Goal: Transaction & Acquisition: Purchase product/service

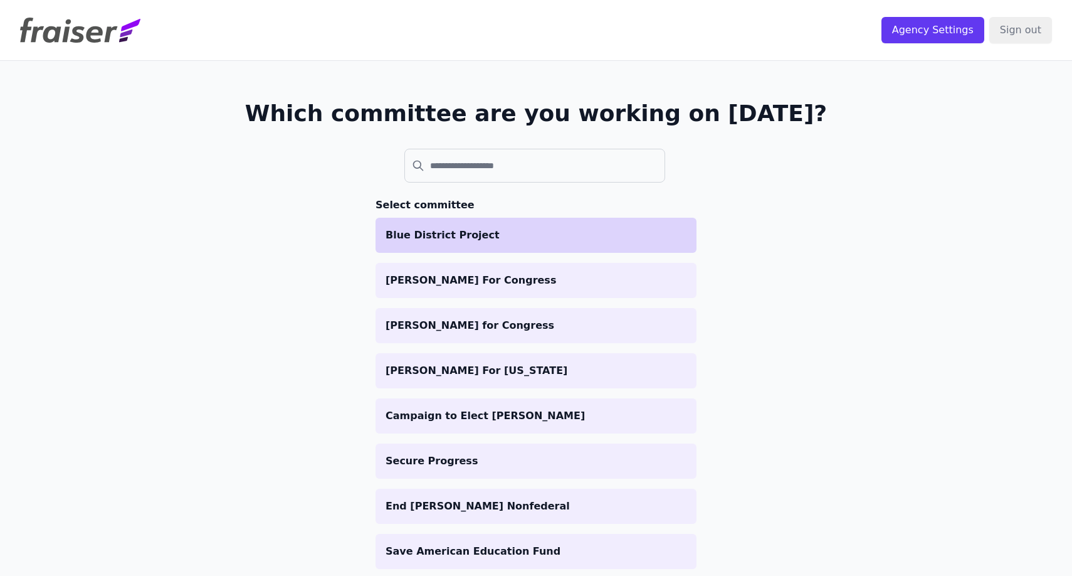
click at [580, 218] on li "Blue District Project" at bounding box center [536, 235] width 321 height 35
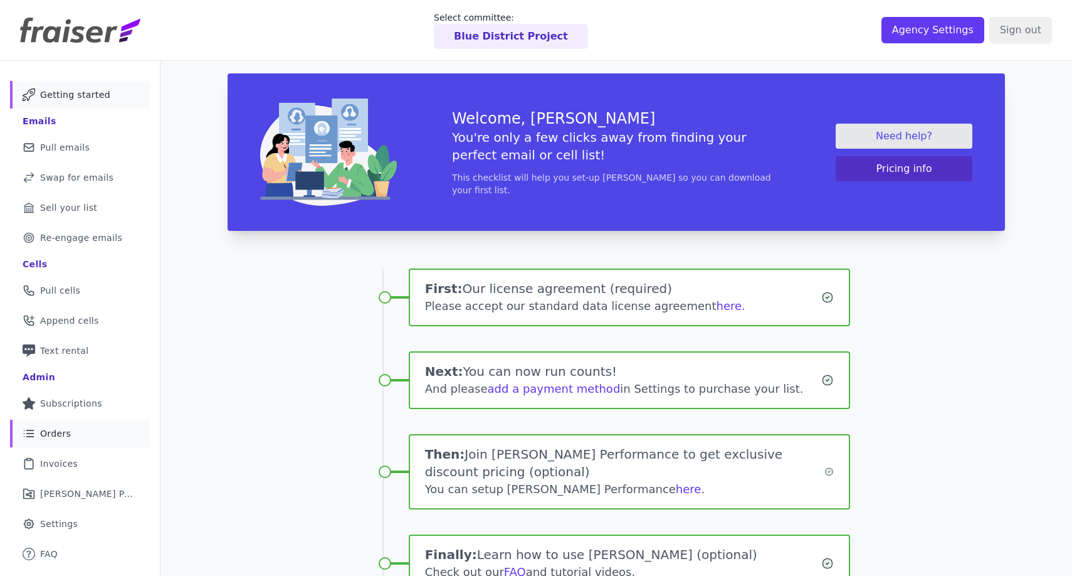
click at [103, 443] on link "List Icon Outline of bulleted list Orders" at bounding box center [80, 433] width 140 height 28
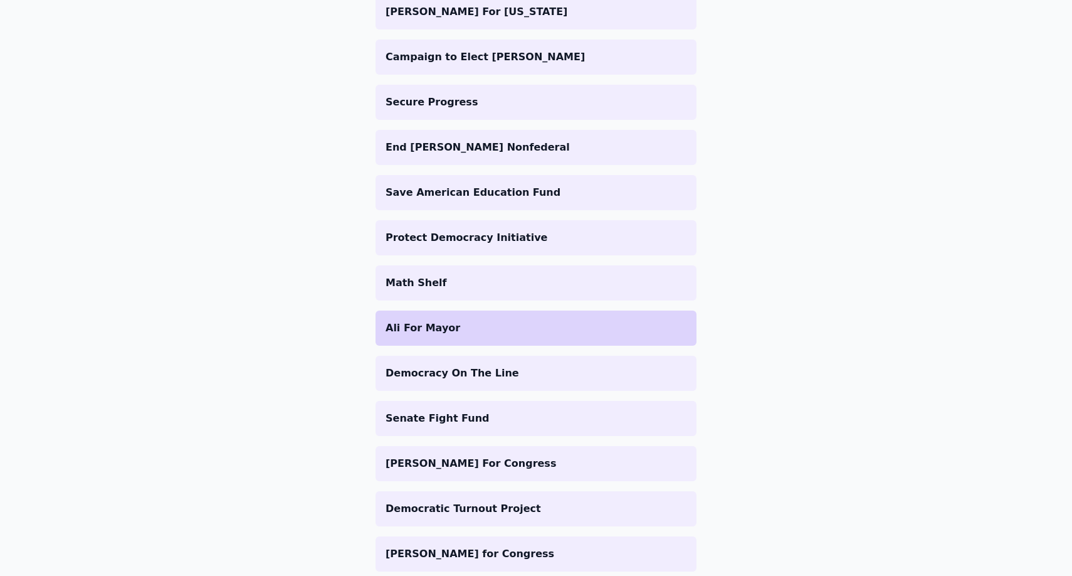
scroll to position [383, 0]
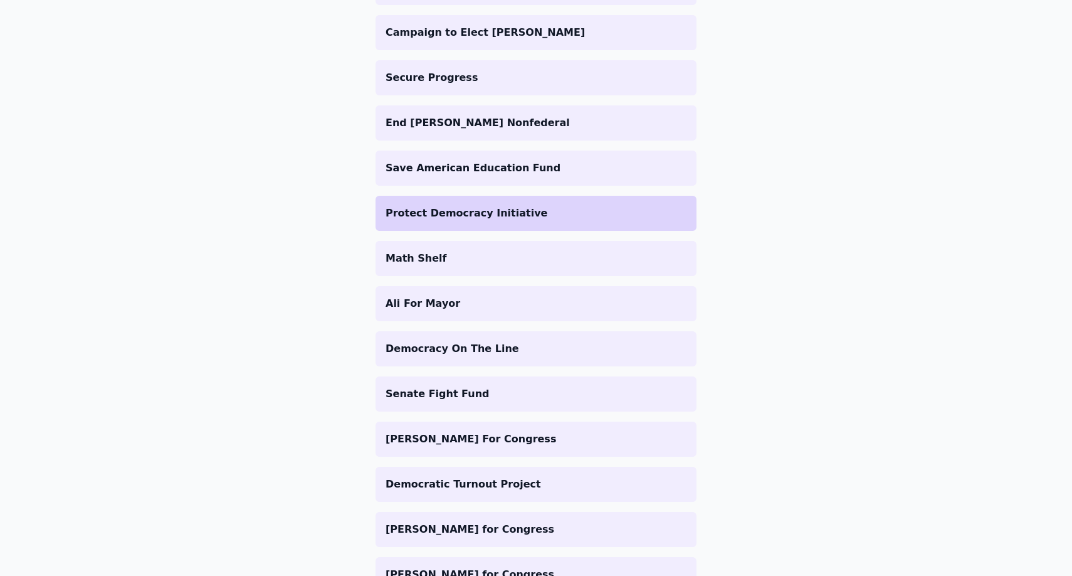
click at [561, 205] on li "Protect Democracy Initiative" at bounding box center [536, 213] width 321 height 35
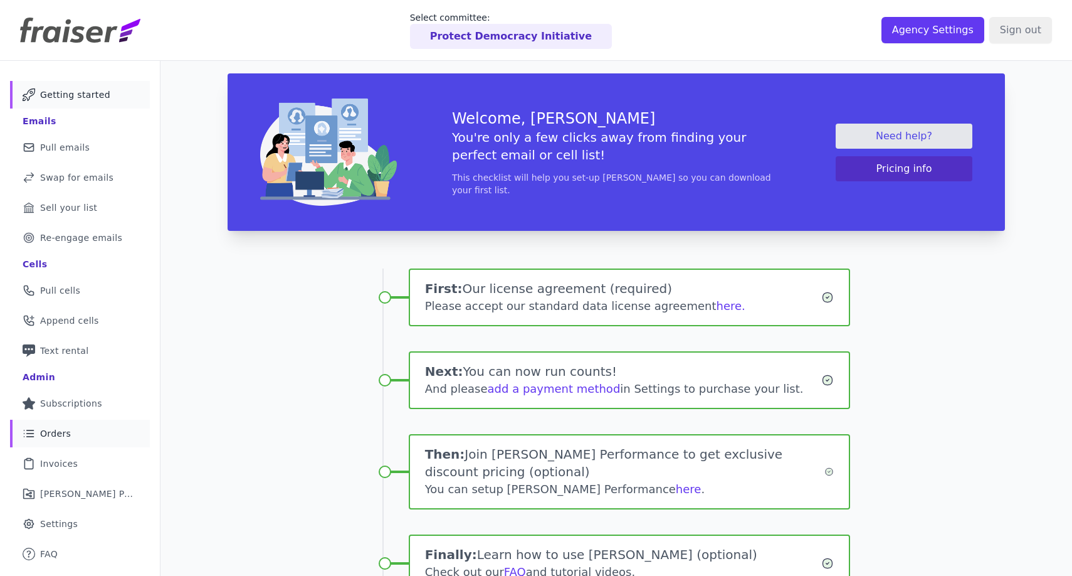
click at [82, 438] on link "List Icon Outline of bulleted list Orders" at bounding box center [80, 433] width 140 height 28
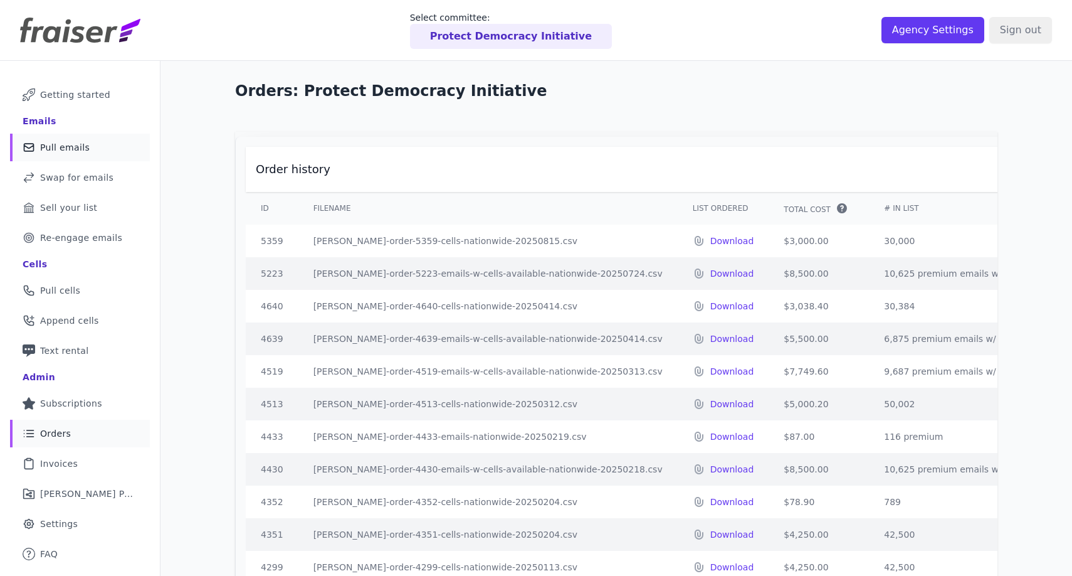
click at [103, 148] on link "Mail Icon Outline of a mail envelope Pull emails" at bounding box center [80, 148] width 140 height 28
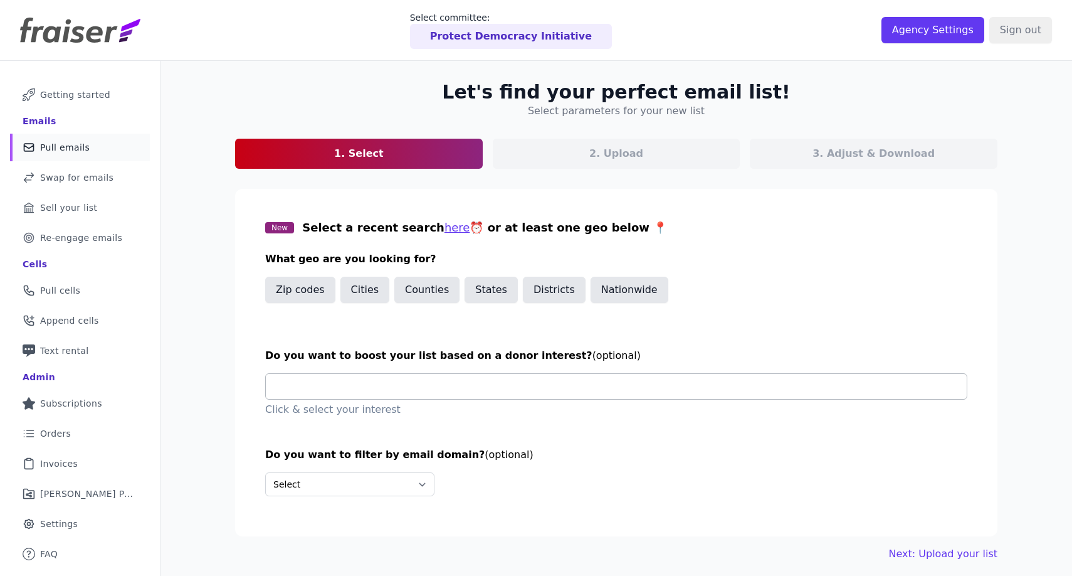
click at [453, 387] on input "text" at bounding box center [621, 386] width 691 height 25
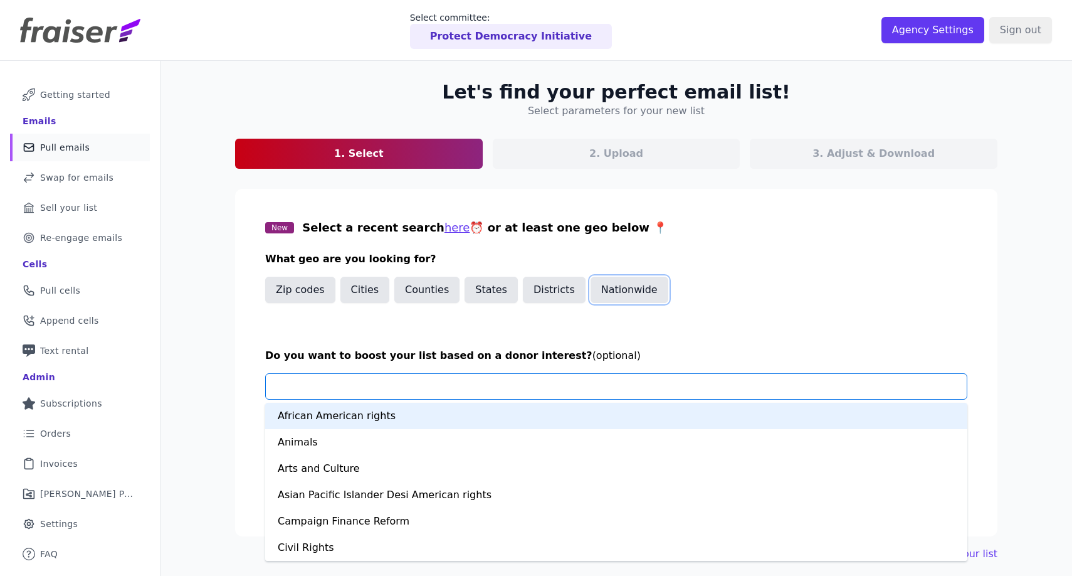
click at [636, 290] on button "Nationwide" at bounding box center [630, 289] width 78 height 26
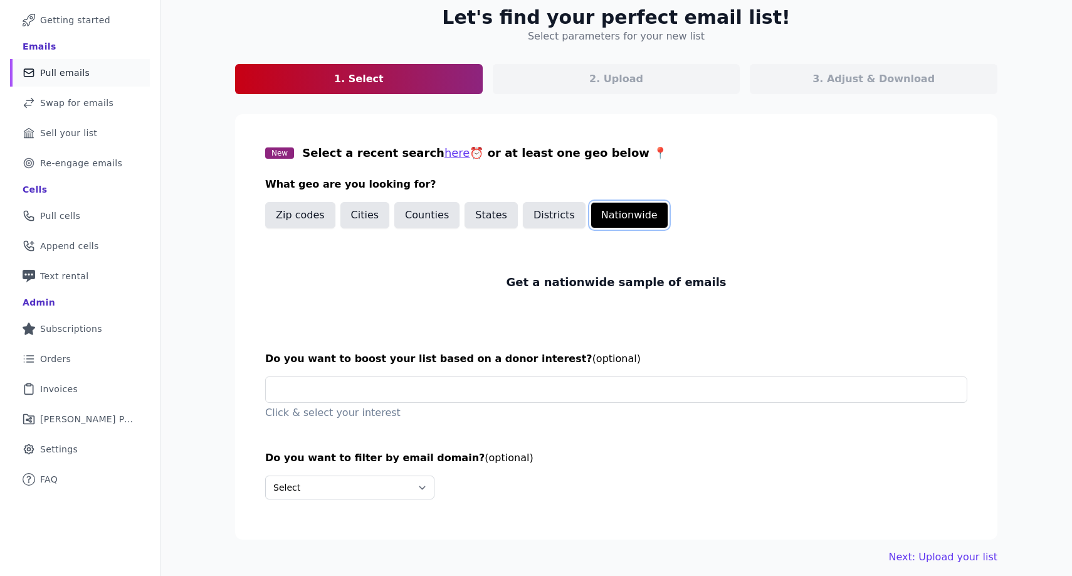
scroll to position [83, 0]
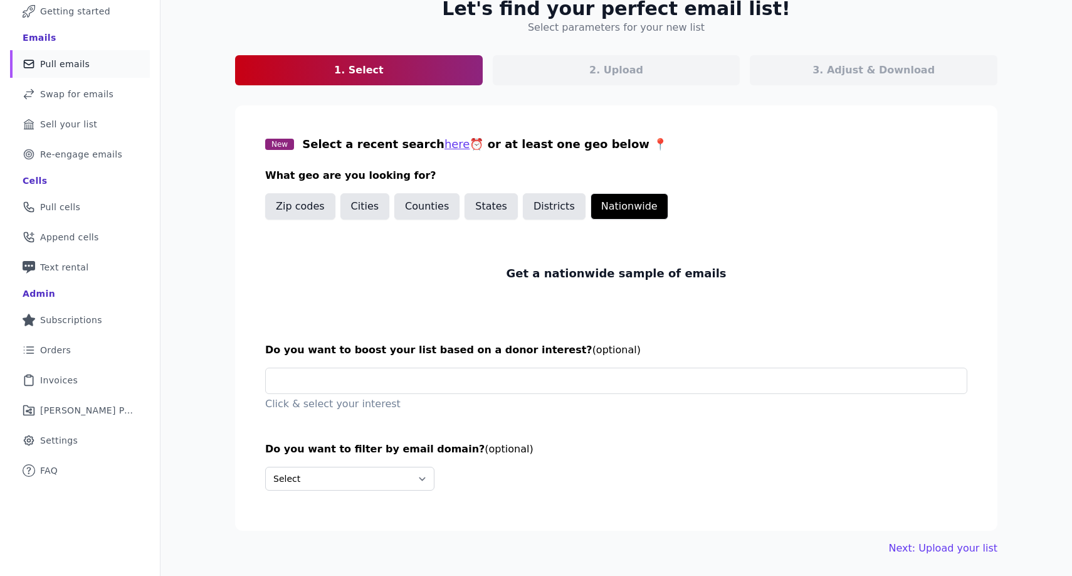
click at [479, 366] on section "New Select a recent search here ⏰ or at least one geo below 📍 What geo are you …" at bounding box center [616, 317] width 762 height 425
click at [470, 389] on input "text" at bounding box center [621, 380] width 691 height 25
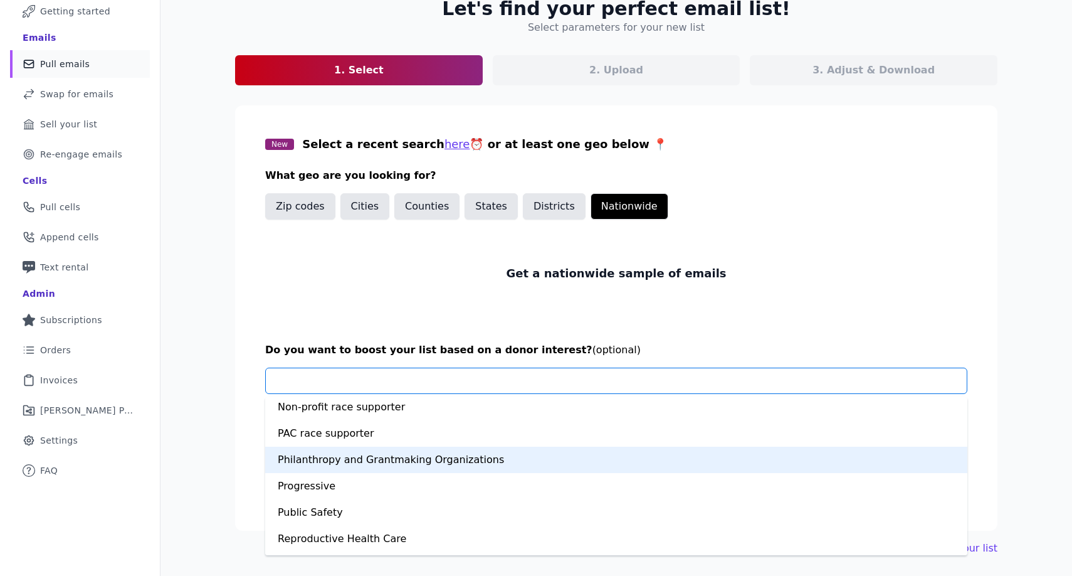
scroll to position [718, 0]
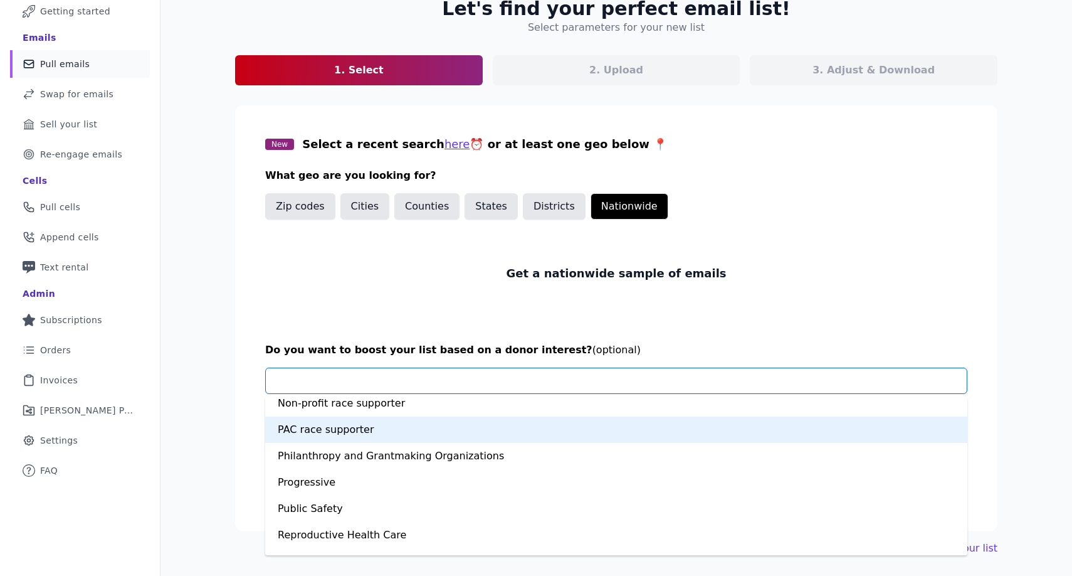
click at [456, 434] on div "PAC race supporter" at bounding box center [616, 429] width 702 height 26
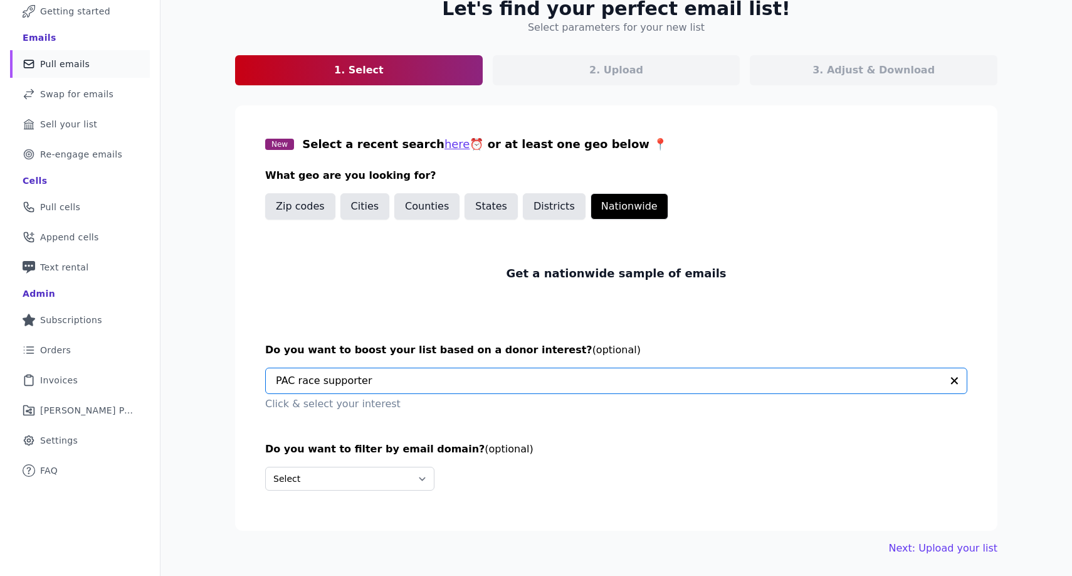
click at [519, 389] on input "text" at bounding box center [609, 380] width 666 height 25
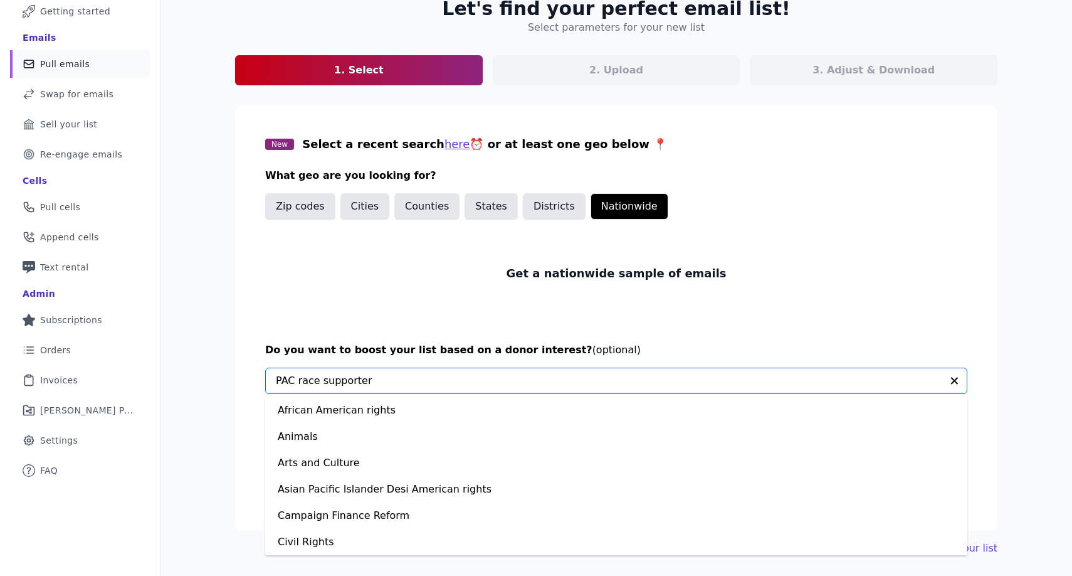
scroll to position [606, 0]
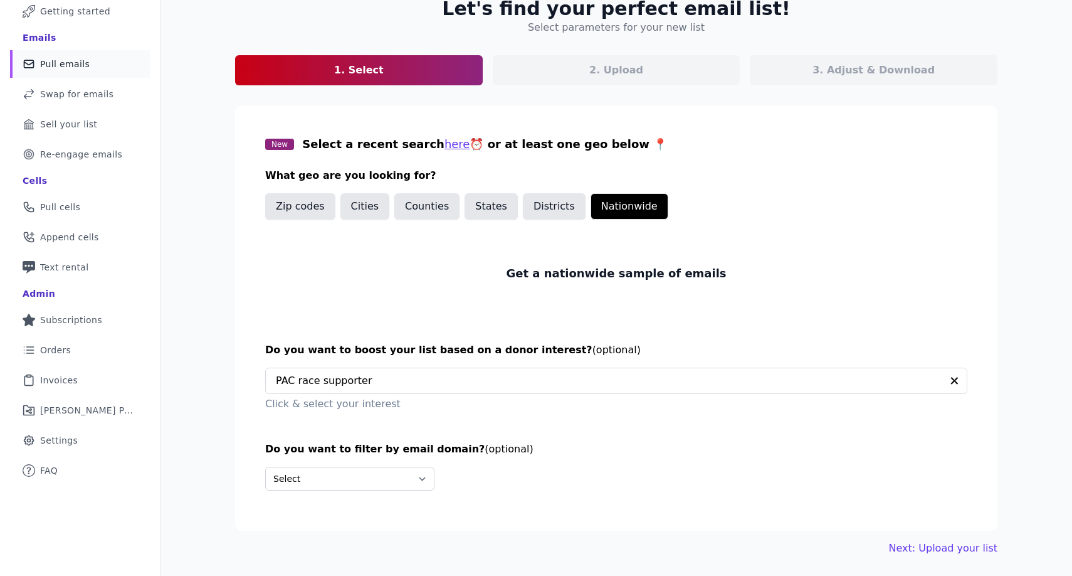
click at [222, 462] on div "Let's find your perfect email list! Select parameters for your new list 1. Sele…" at bounding box center [616, 276] width 803 height 598
click at [374, 482] on select "Select Include only these domains Include none of these domains" at bounding box center [349, 478] width 169 height 24
select select "Exclude"
click at [265, 466] on select "Select Include only these domains Include none of these domains" at bounding box center [349, 478] width 169 height 24
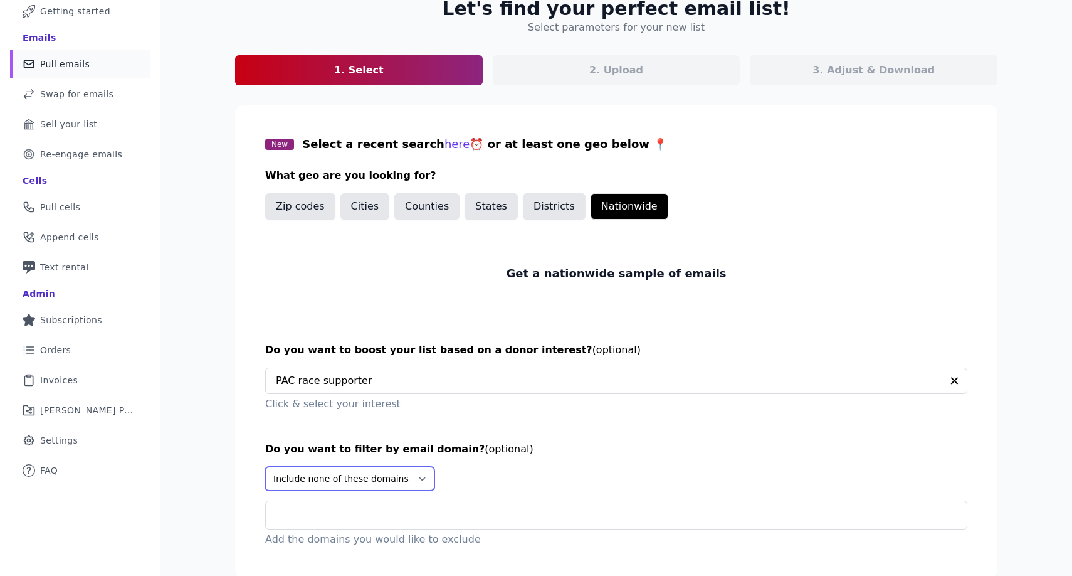
scroll to position [130, 0]
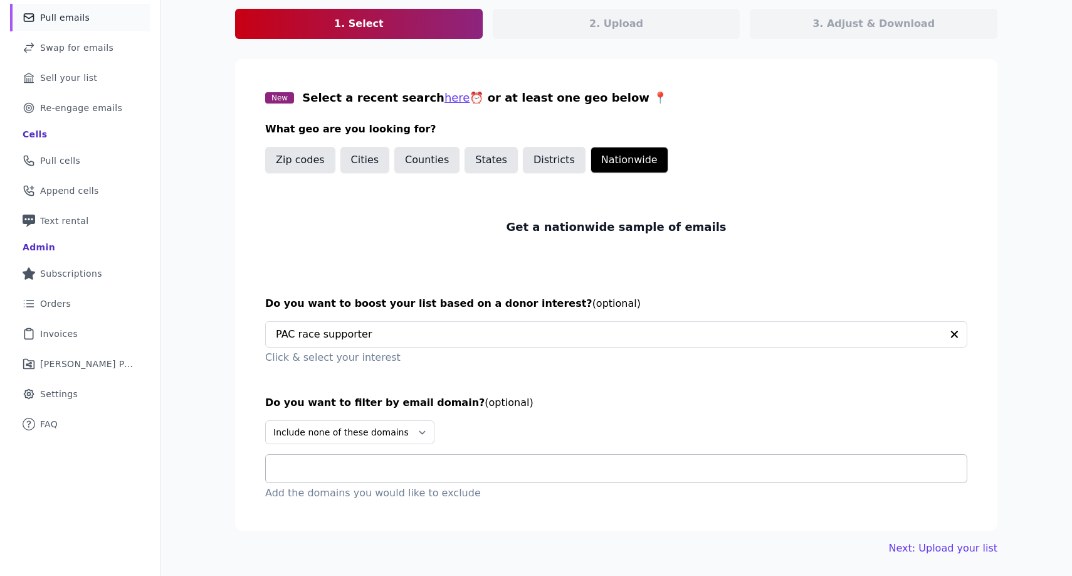
click at [370, 476] on div at bounding box center [621, 469] width 691 height 28
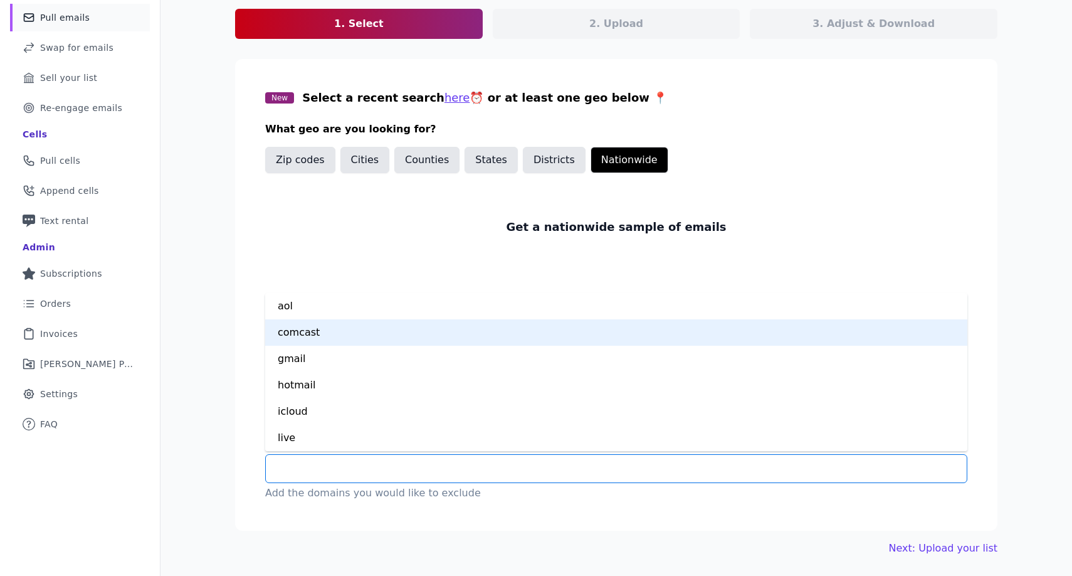
click at [389, 330] on div "comcast" at bounding box center [616, 332] width 702 height 26
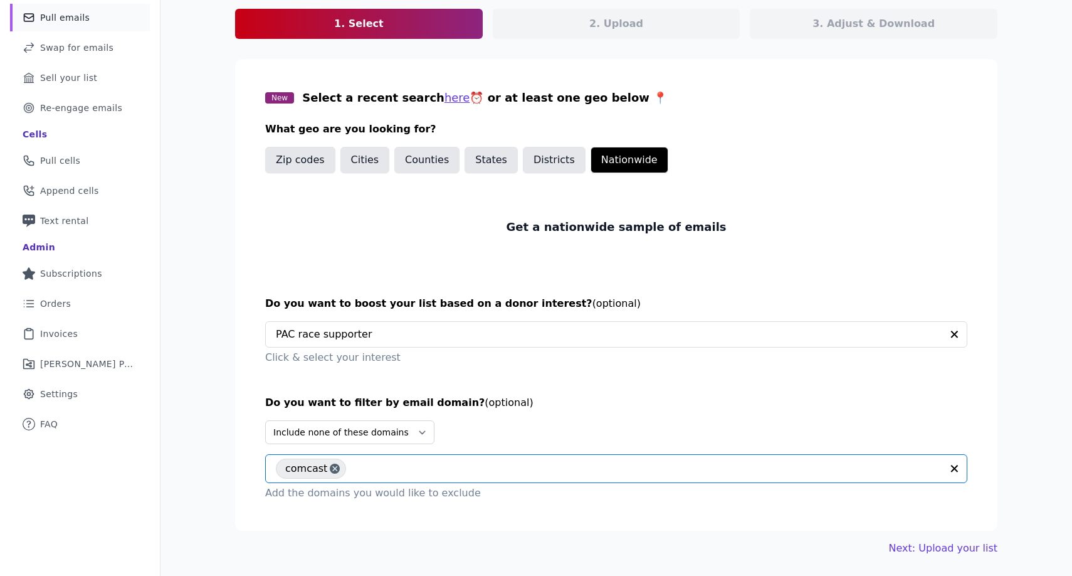
click at [394, 473] on input "text" at bounding box center [646, 468] width 589 height 15
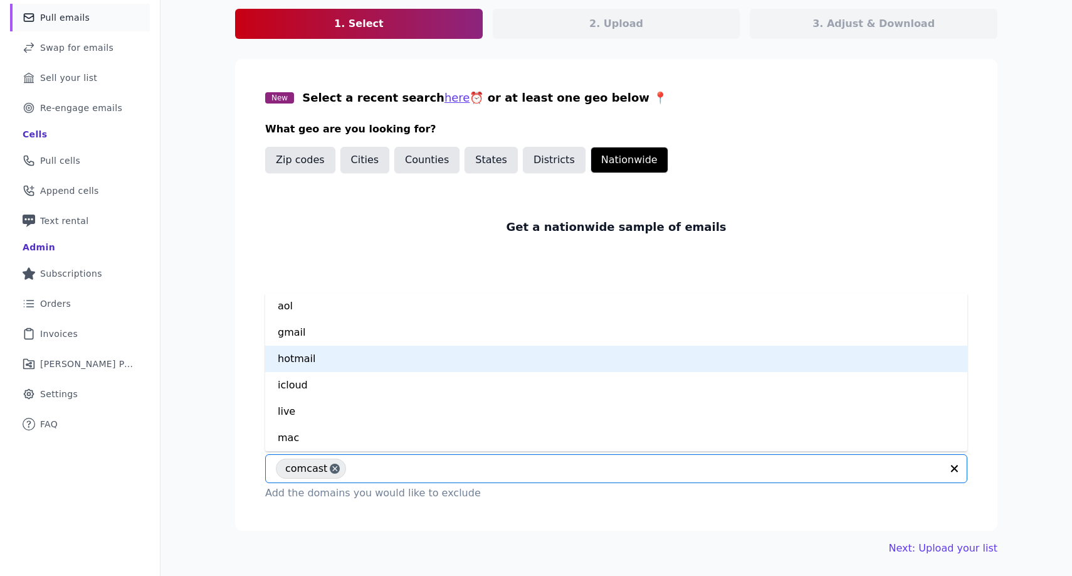
click at [387, 364] on div "hotmail" at bounding box center [616, 358] width 702 height 26
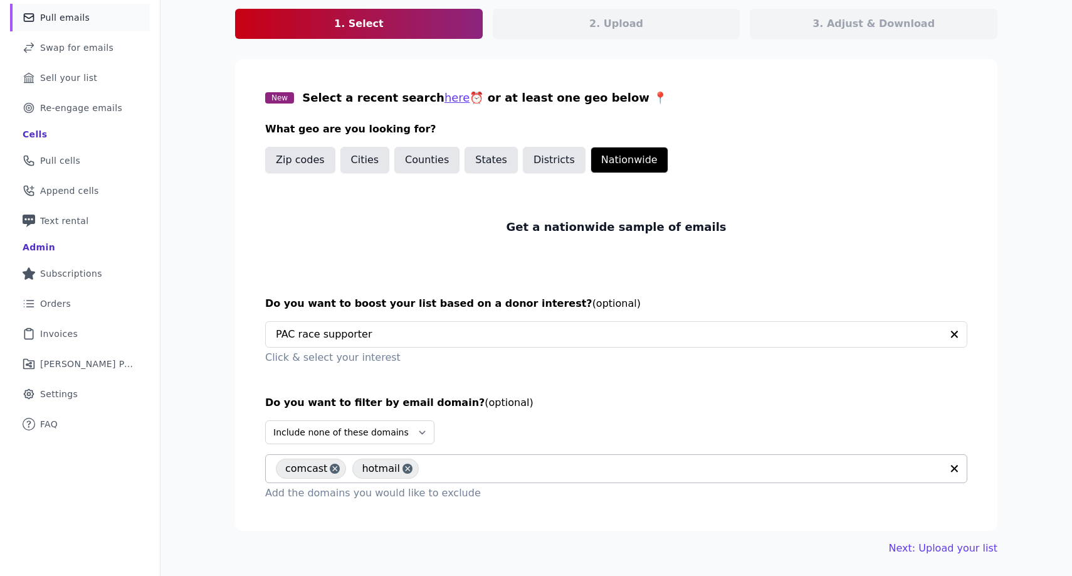
click at [445, 473] on input "text" at bounding box center [683, 468] width 517 height 15
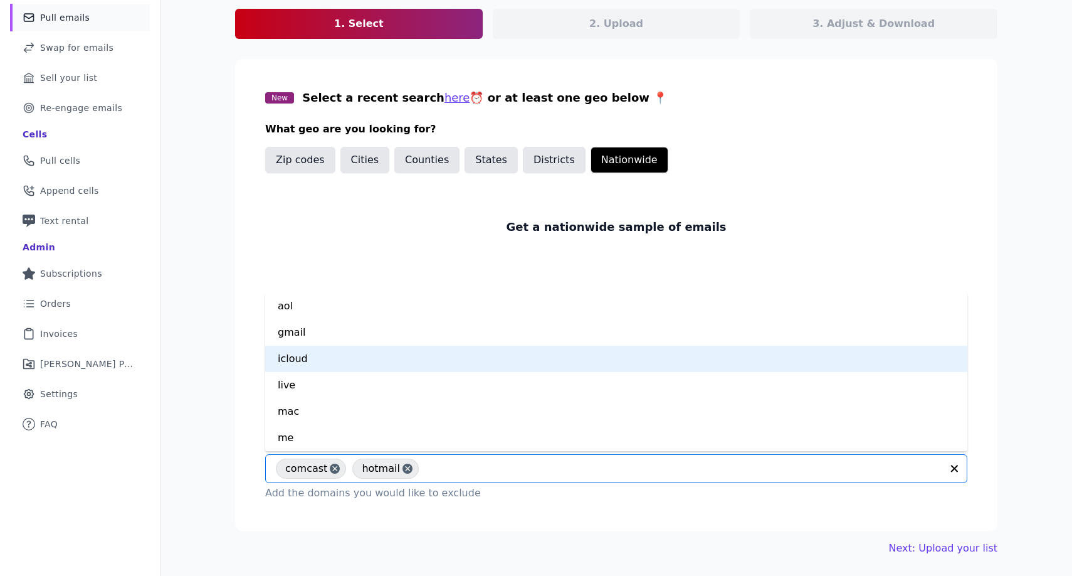
click at [410, 358] on div "icloud" at bounding box center [616, 358] width 702 height 26
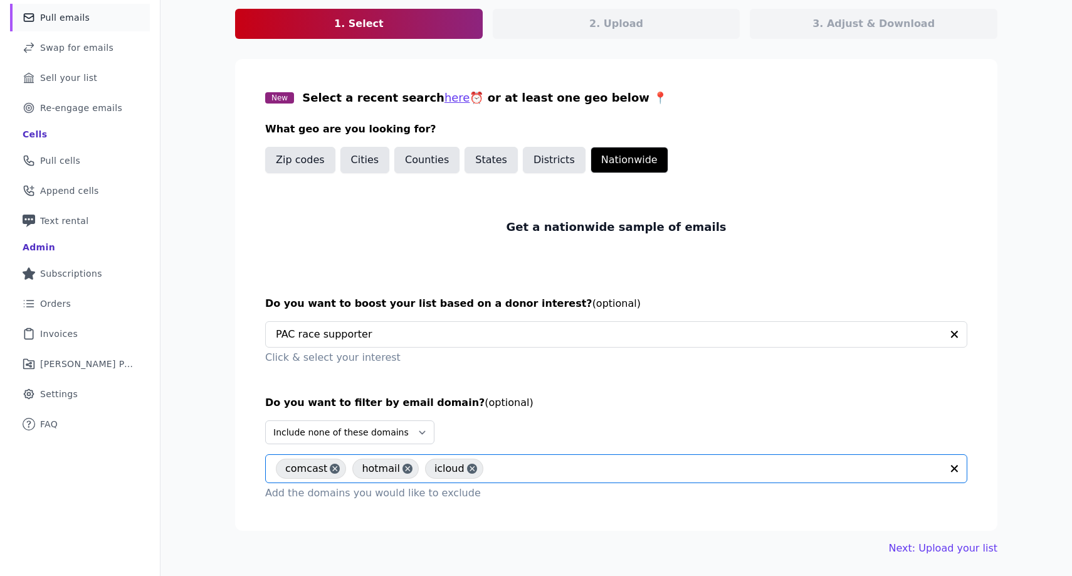
click at [490, 463] on input "text" at bounding box center [716, 468] width 452 height 15
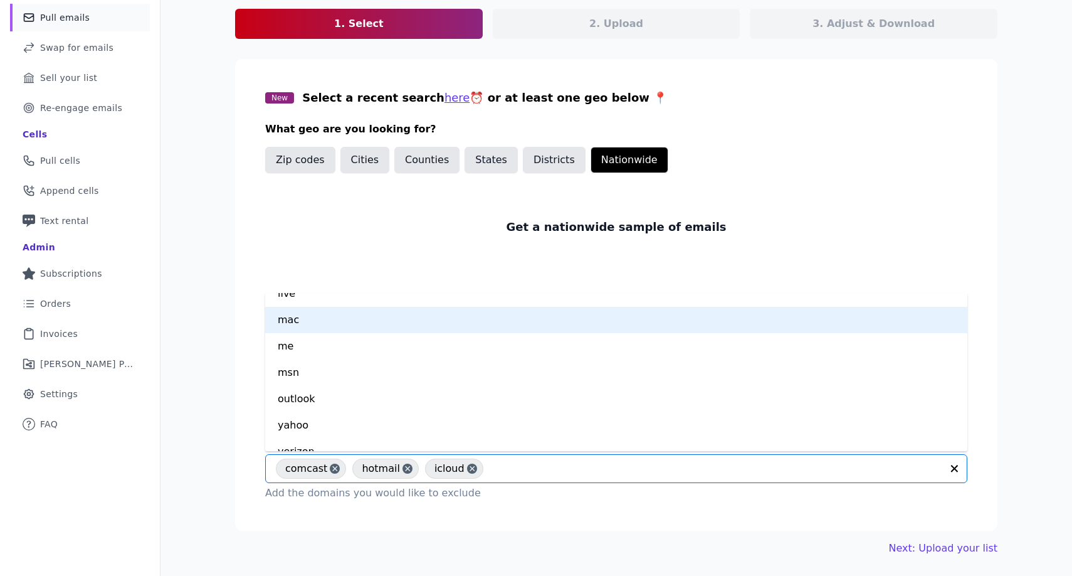
scroll to position [79, 0]
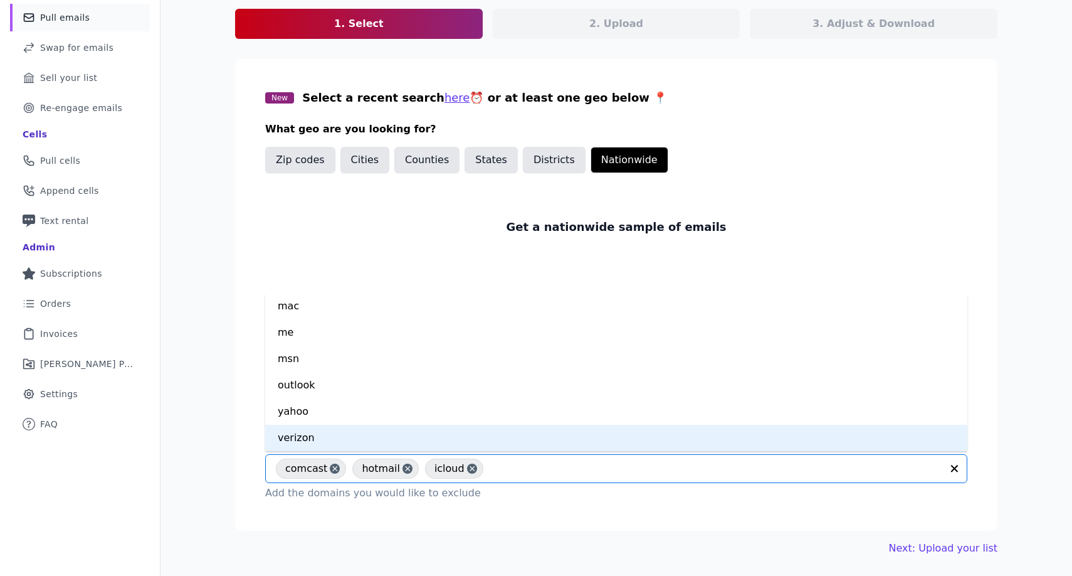
click at [384, 446] on div "verizon" at bounding box center [616, 437] width 702 height 26
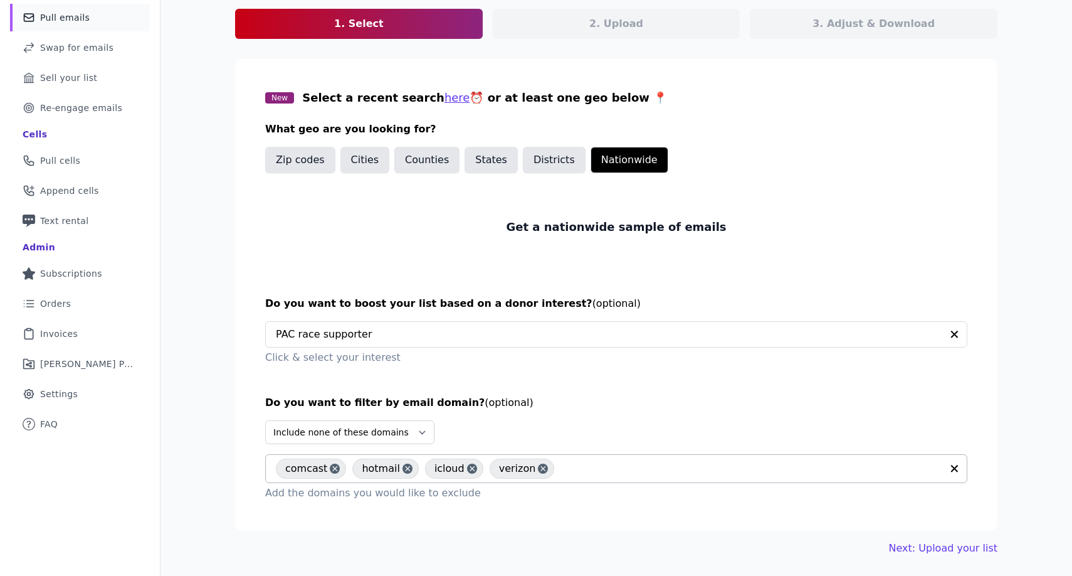
click at [645, 545] on div "Next: Upload your list" at bounding box center [616, 547] width 762 height 15
click at [914, 544] on link "Next: Upload your list" at bounding box center [943, 547] width 108 height 15
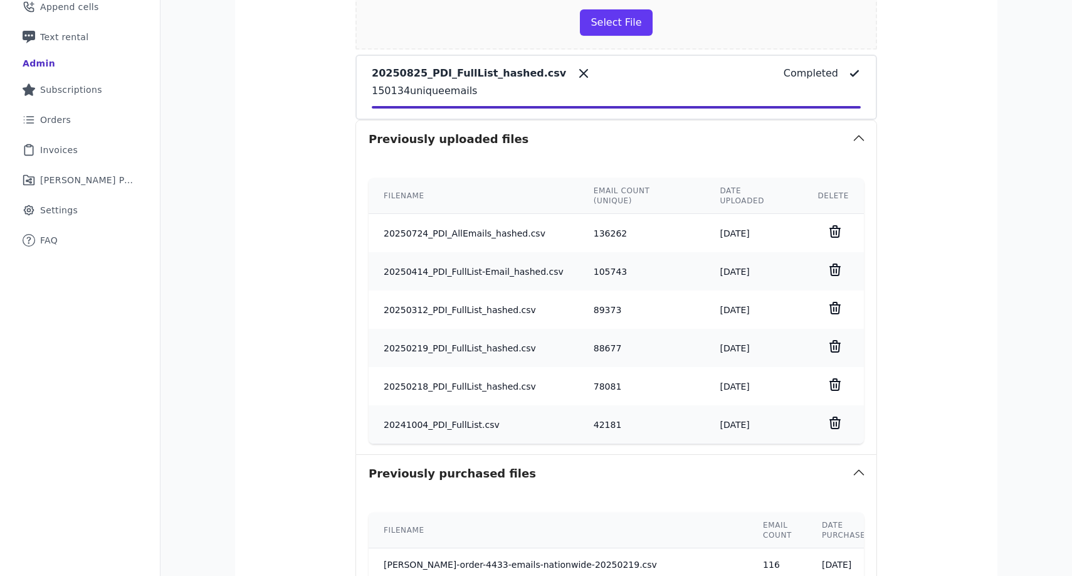
scroll to position [628, 0]
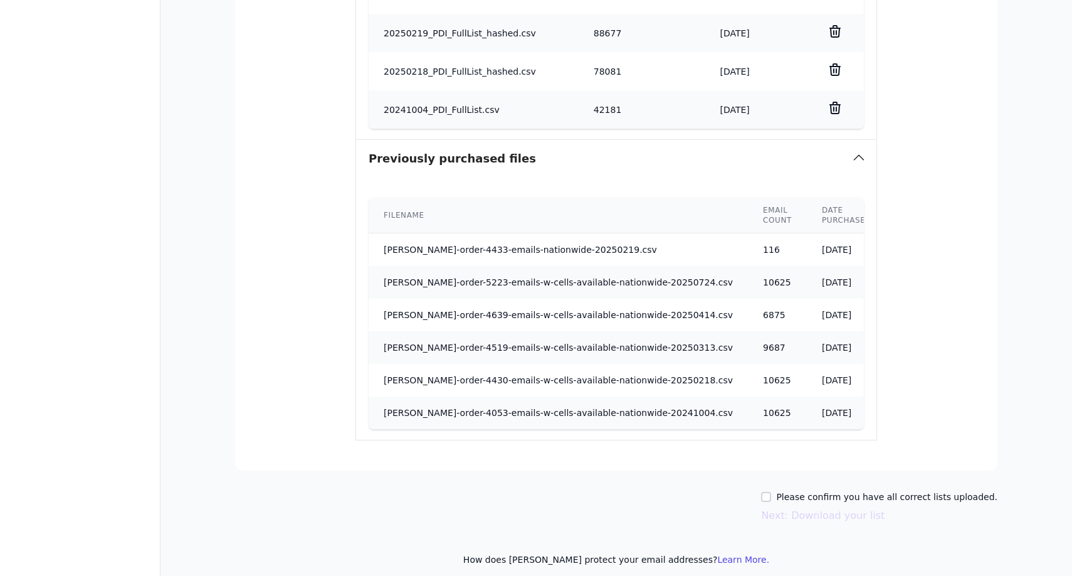
click at [797, 491] on label "Please confirm you have all correct lists uploaded." at bounding box center [886, 496] width 221 height 13
click at [771, 492] on input "Please confirm you have all correct lists uploaded." at bounding box center [766, 497] width 10 height 10
checkbox input "true"
click at [812, 508] on button "Next: Download your list" at bounding box center [823, 515] width 124 height 15
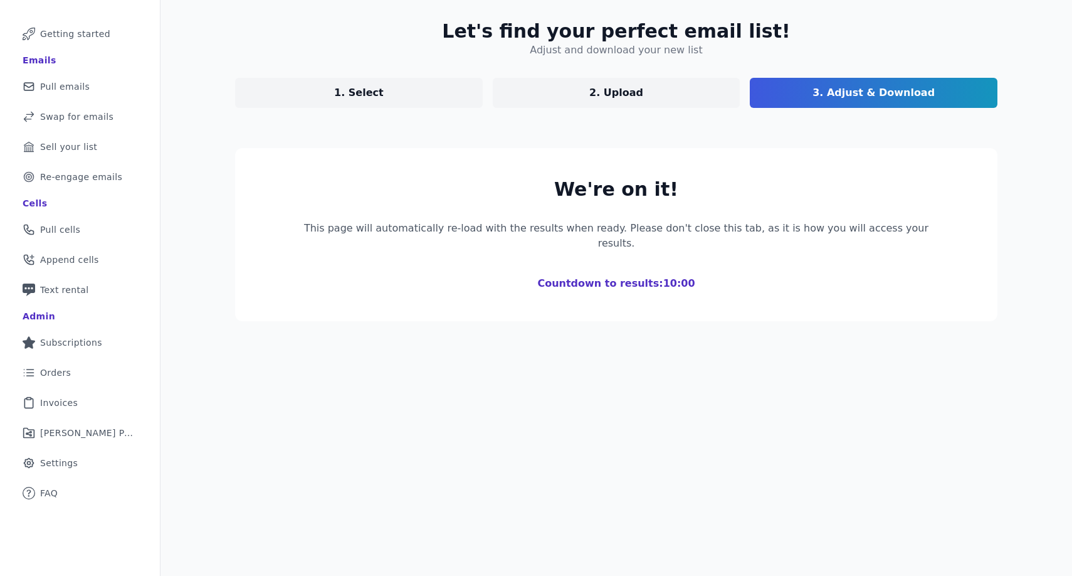
scroll to position [61, 0]
click at [772, 334] on div "Let's find your perfect email list! Adjust and download your new list 1. Select…" at bounding box center [617, 288] width 912 height 576
click at [702, 222] on p "This page will automatically re-load with the results when ready. Please don't …" at bounding box center [616, 236] width 642 height 30
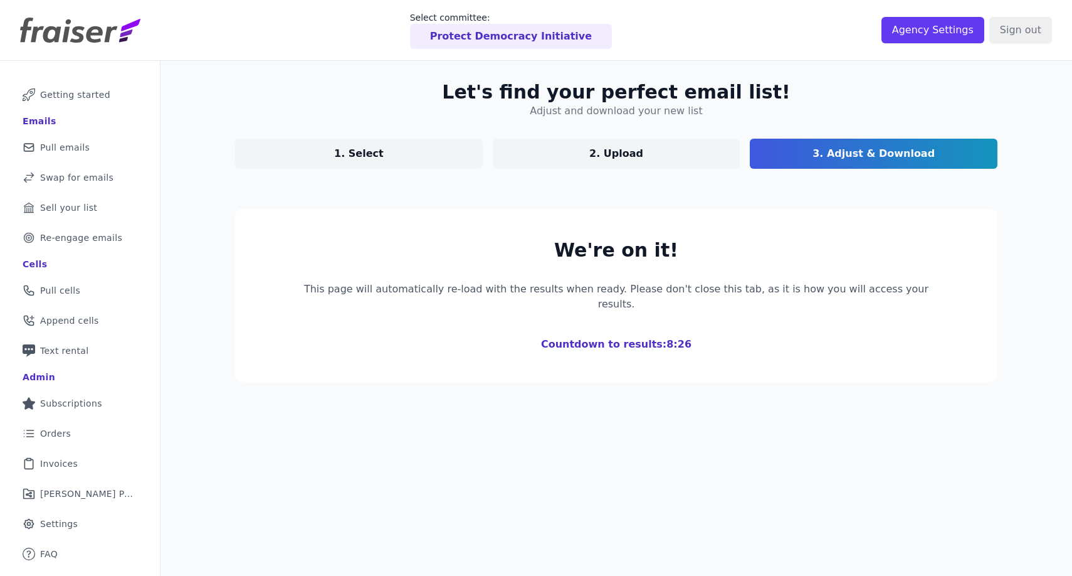
click at [831, 292] on p "This page will automatically re-load with the results when ready. Please don't …" at bounding box center [616, 297] width 642 height 30
click at [796, 371] on div "Let's find your perfect email list! Adjust and download your new list 1. Select…" at bounding box center [616, 231] width 803 height 341
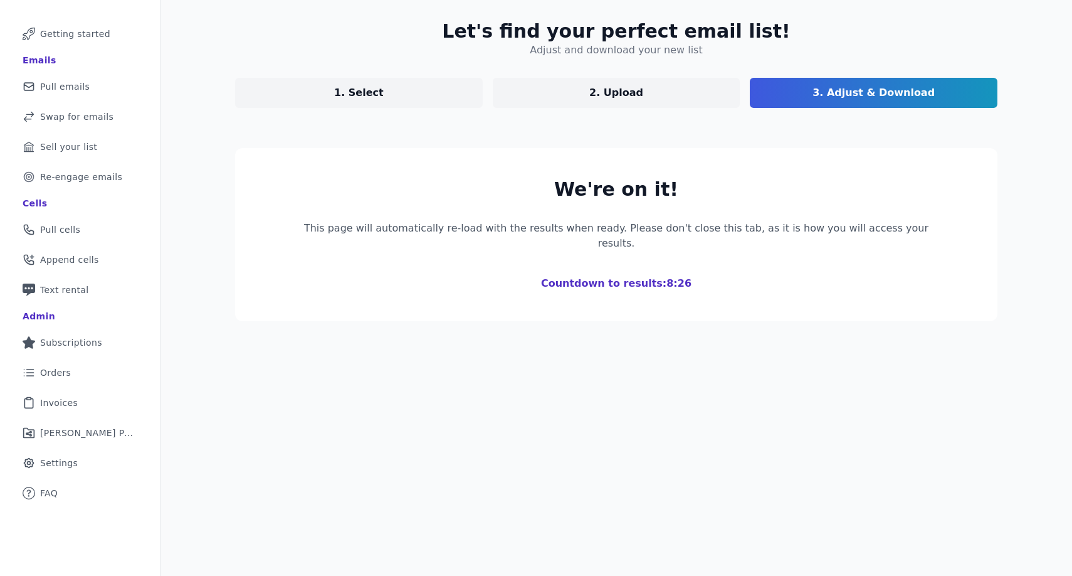
click at [673, 276] on h1 "Countdown to results: 8:26" at bounding box center [616, 283] width 642 height 15
click at [782, 298] on section "We're on it! This page will automatically re-load with the results when ready. …" at bounding box center [616, 234] width 762 height 173
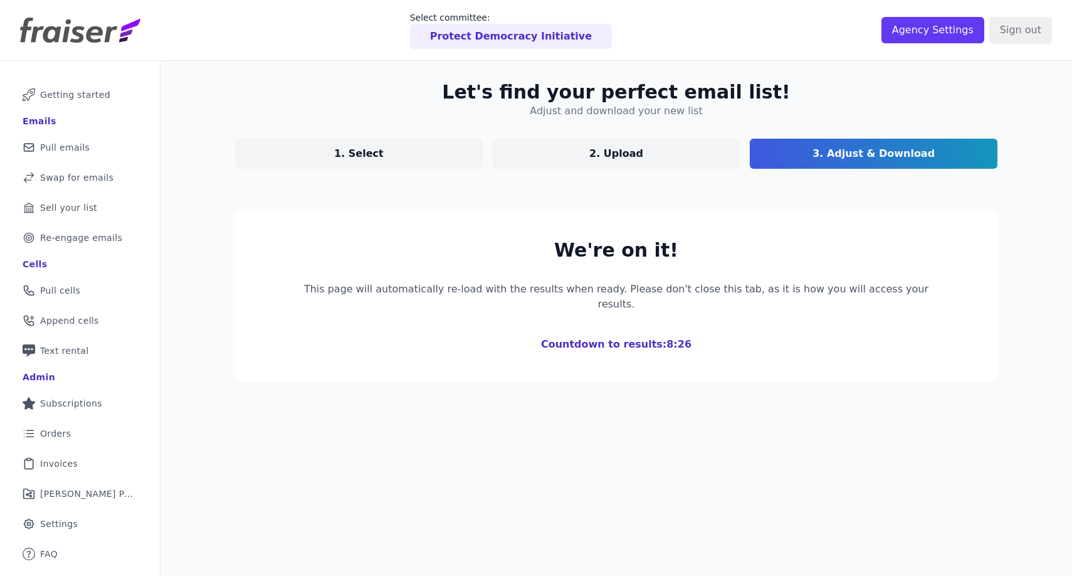
click at [646, 148] on link "2. Upload" at bounding box center [617, 154] width 248 height 30
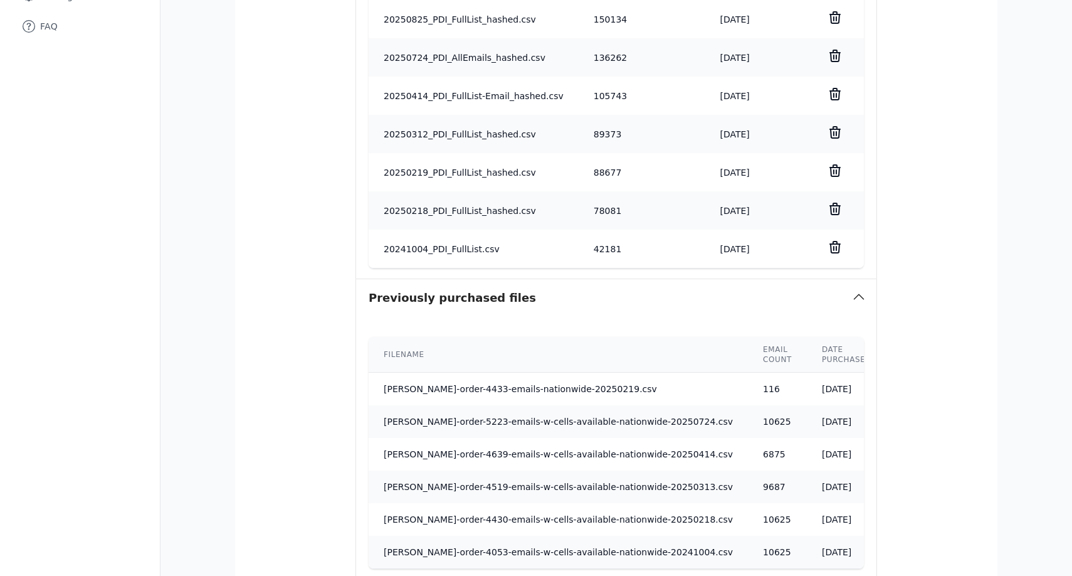
scroll to position [666, 0]
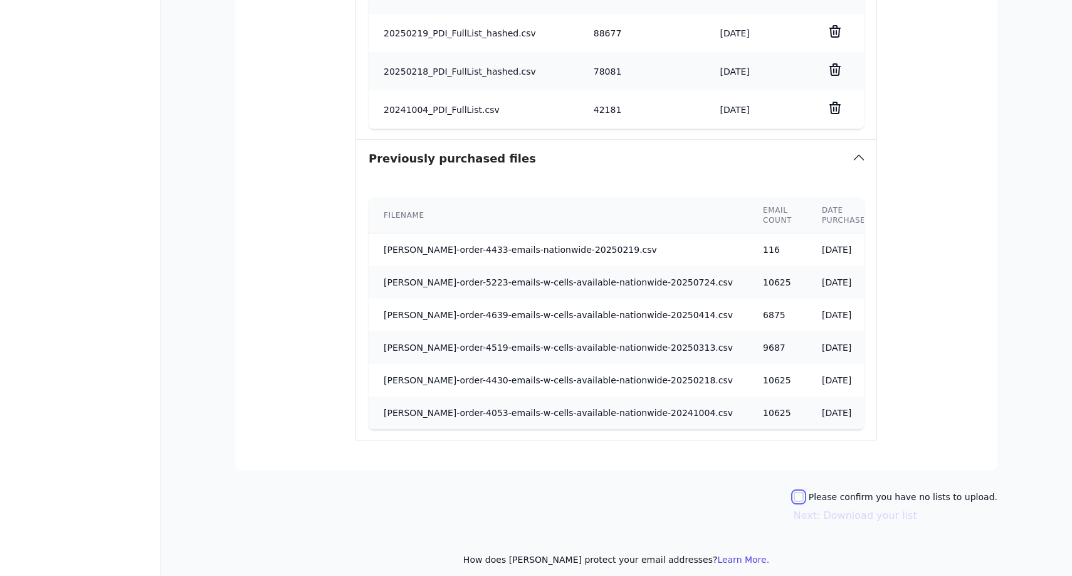
click at [804, 492] on input "Please confirm you have no lists to upload." at bounding box center [799, 497] width 10 height 10
checkbox input "true"
click at [828, 508] on button "Next: Download your list" at bounding box center [856, 515] width 124 height 15
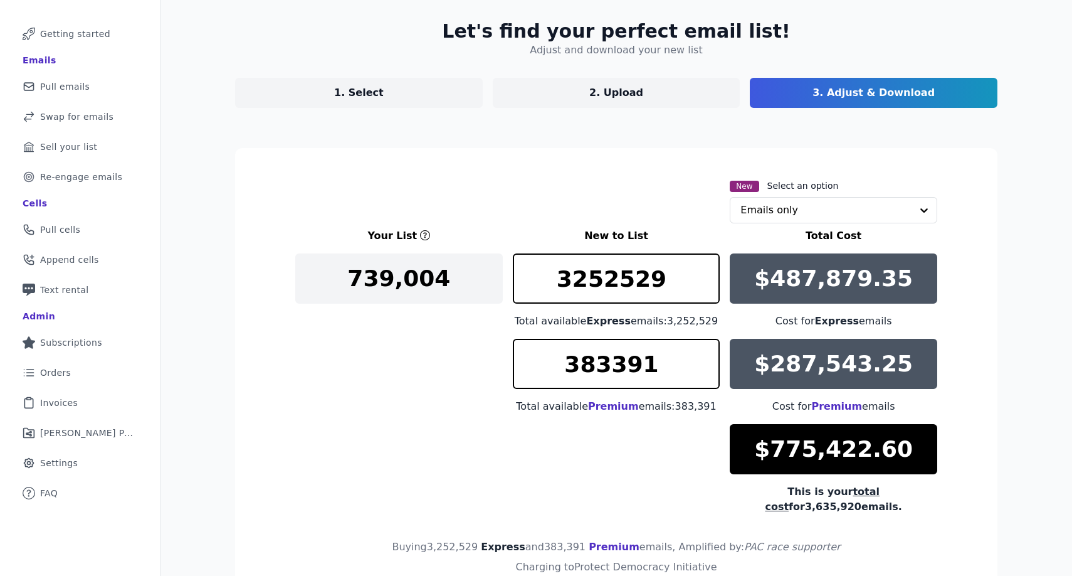
scroll to position [147, 0]
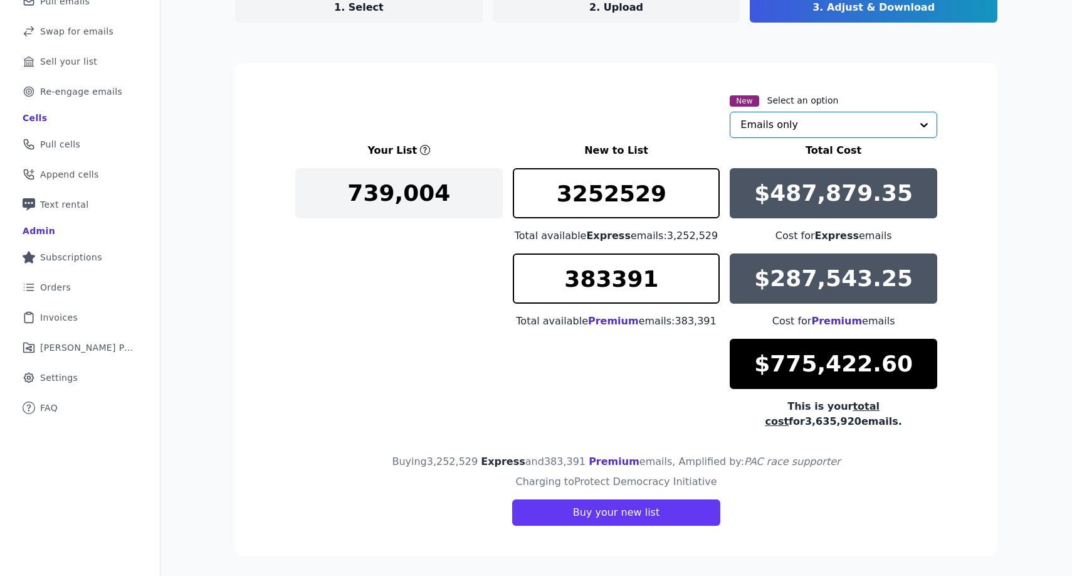
click at [855, 117] on input "text" at bounding box center [825, 124] width 171 height 25
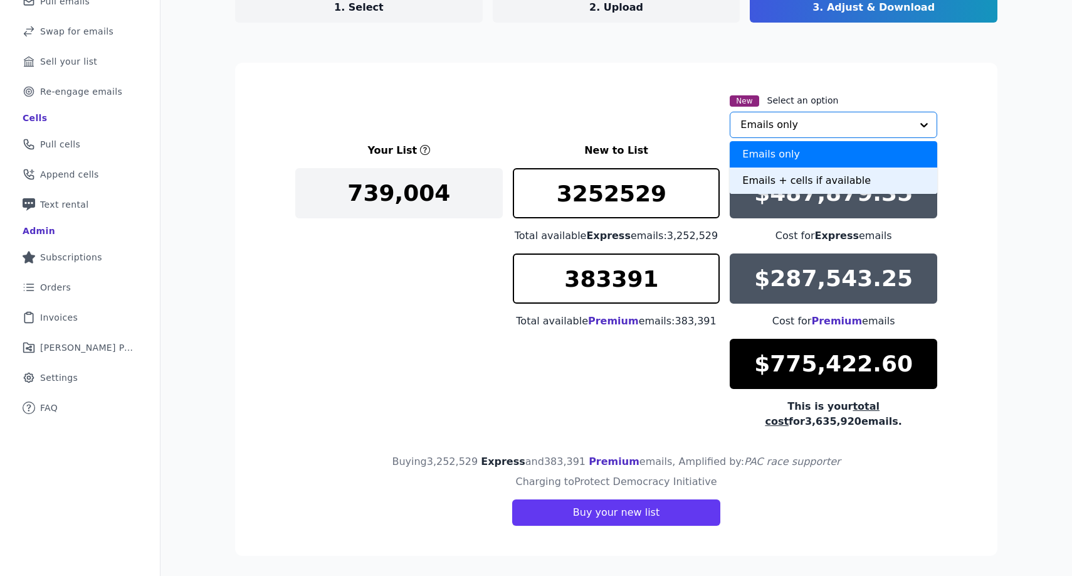
drag, startPoint x: 821, startPoint y: 167, endPoint x: 815, endPoint y: 174, distance: 9.4
click at [815, 174] on div "Emails + cells if available" at bounding box center [834, 180] width 208 height 26
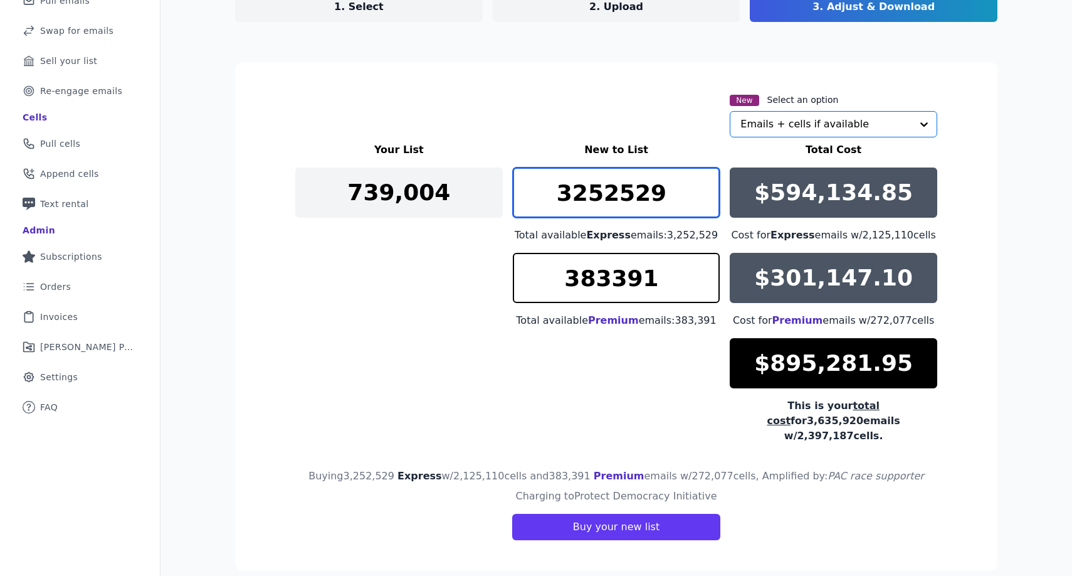
click at [634, 206] on input "3252529" at bounding box center [617, 192] width 208 height 50
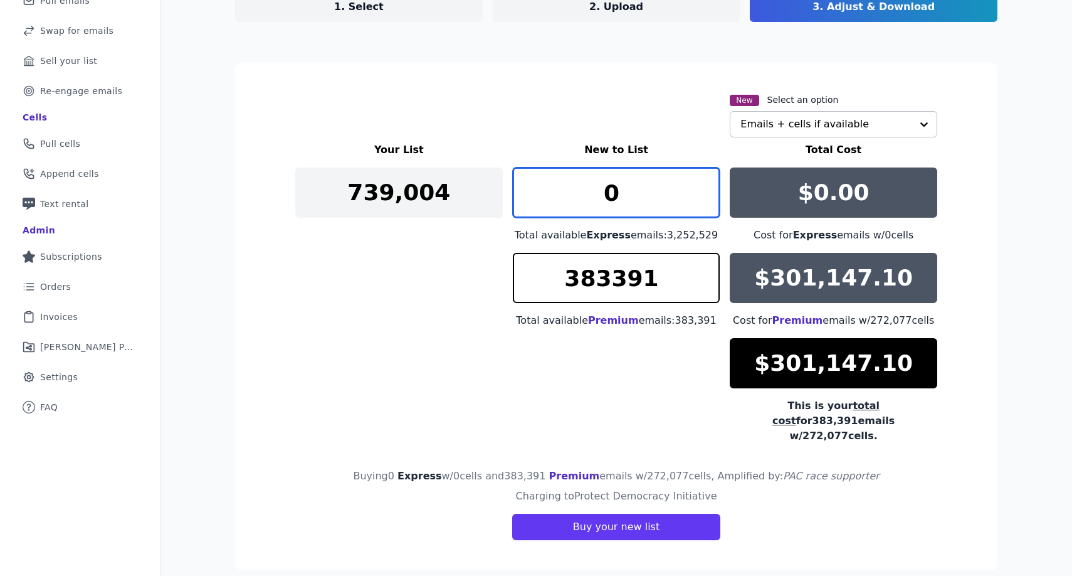
type input "0"
click at [590, 320] on div "Total available Premium emails: 383,391" at bounding box center [617, 320] width 208 height 15
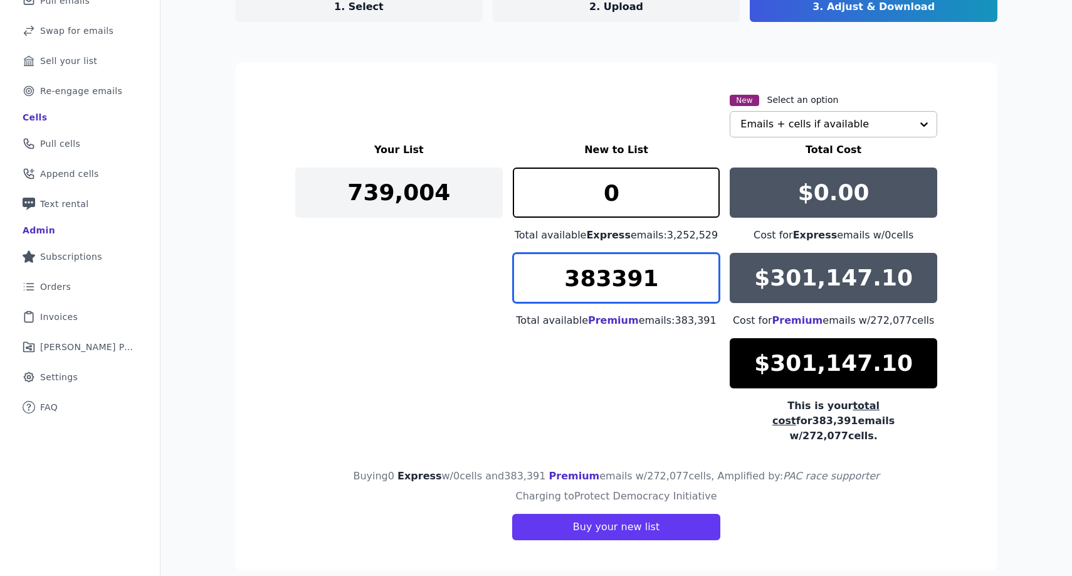
click at [599, 285] on input "383391" at bounding box center [617, 278] width 208 height 50
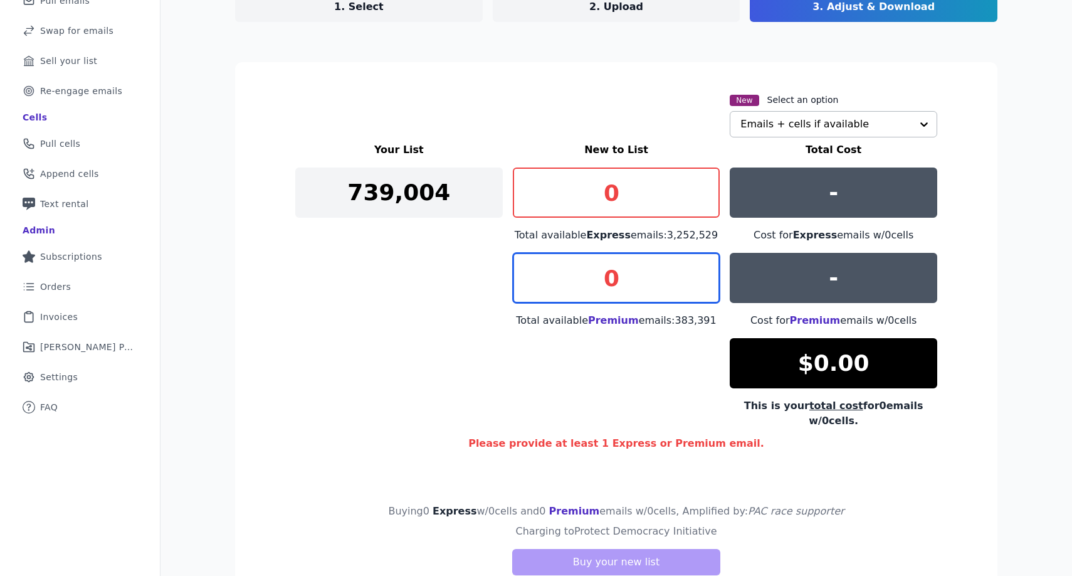
click at [614, 298] on input "0" at bounding box center [617, 278] width 208 height 50
click at [614, 295] on input "0" at bounding box center [617, 278] width 208 height 50
click at [612, 280] on input "0" at bounding box center [617, 278] width 208 height 50
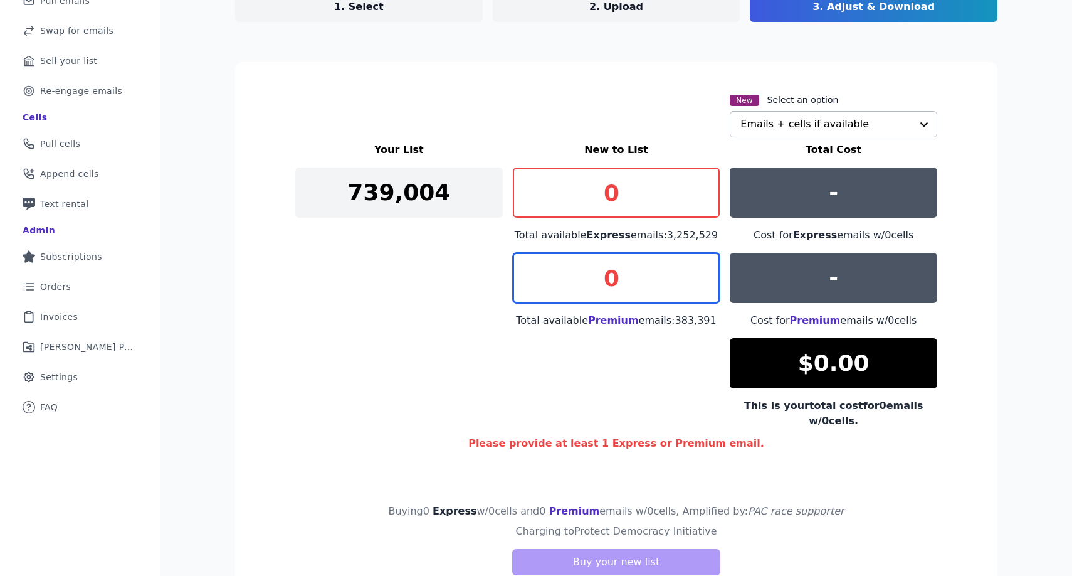
click at [612, 280] on input "0" at bounding box center [617, 278] width 208 height 50
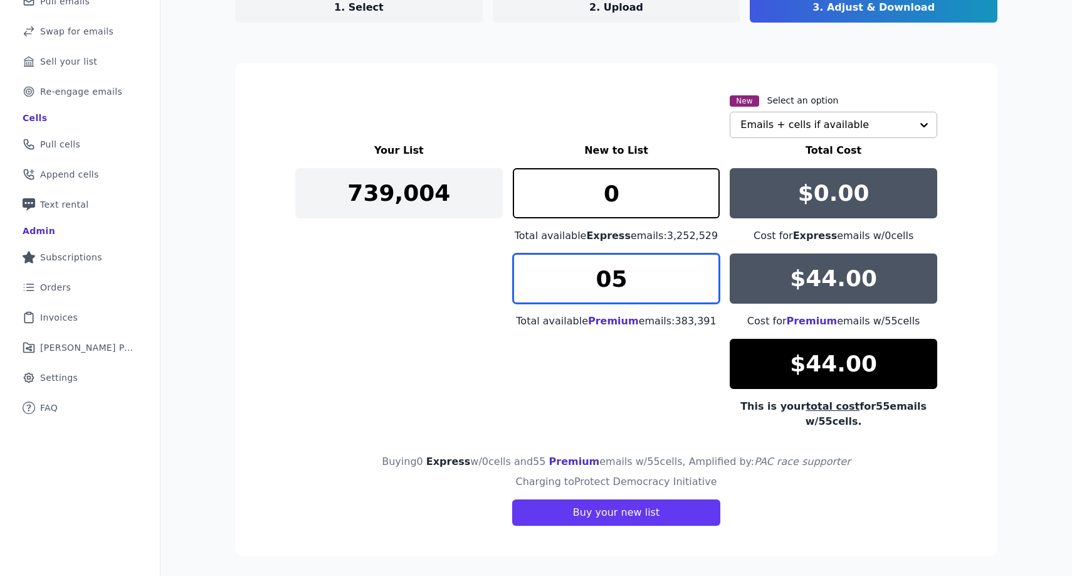
type input "0"
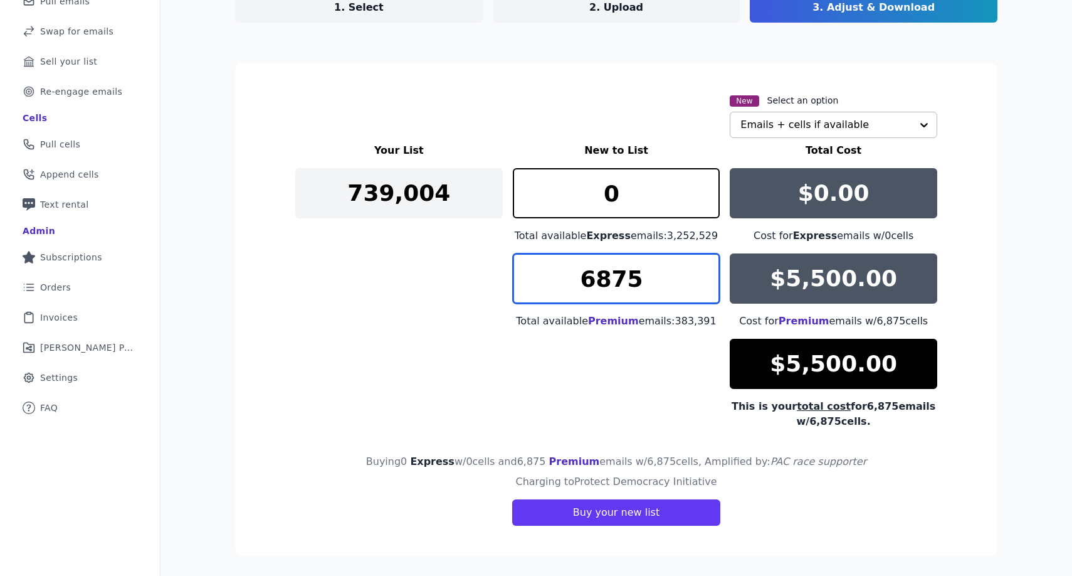
drag, startPoint x: 598, startPoint y: 277, endPoint x: 648, endPoint y: 278, distance: 49.5
click at [648, 278] on input "6875" at bounding box center [617, 278] width 208 height 50
type input "6000"
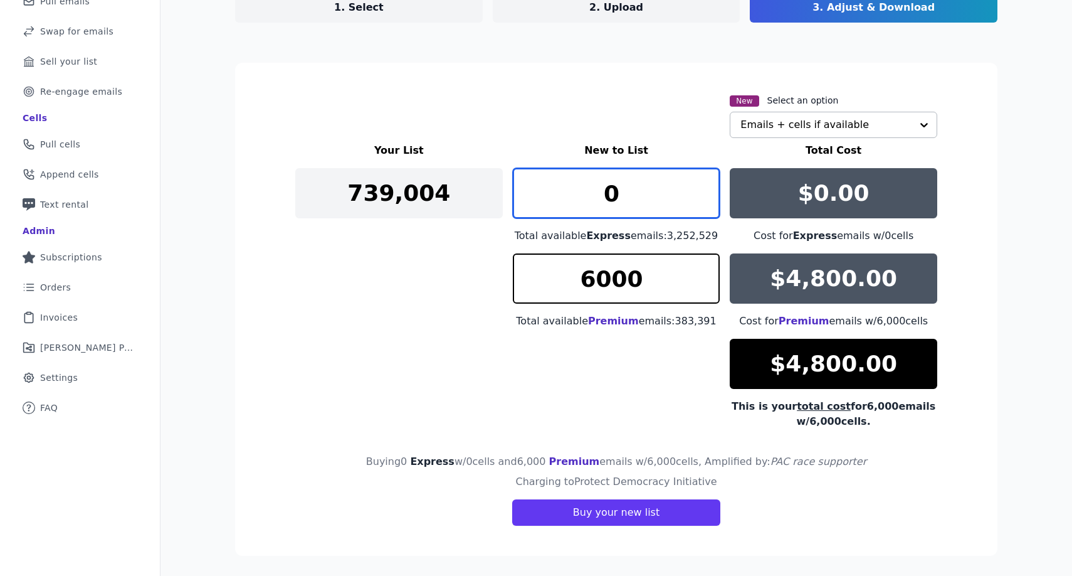
click at [620, 200] on input "0" at bounding box center [617, 193] width 208 height 50
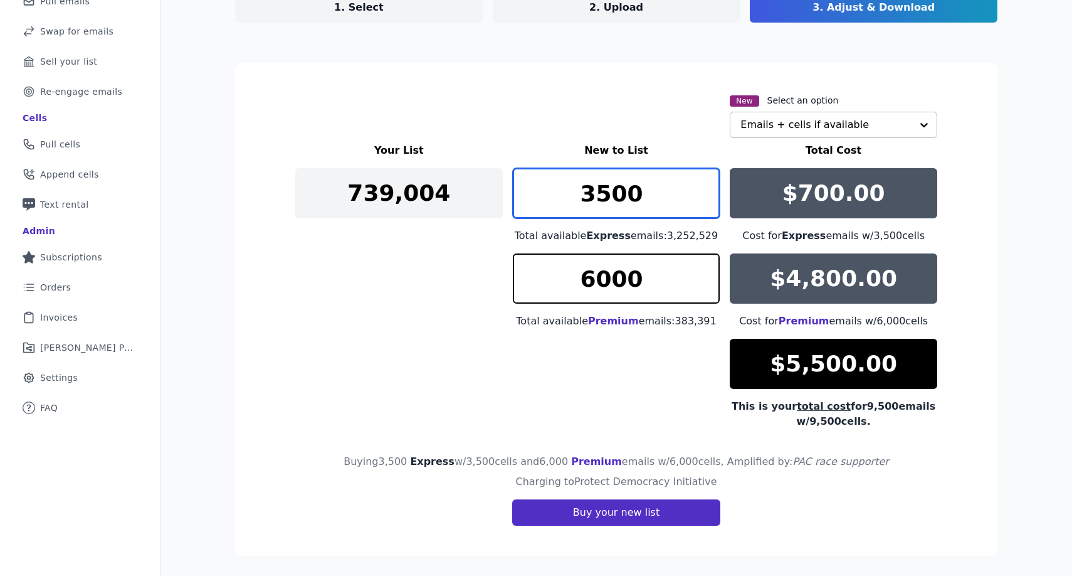
type input "3500"
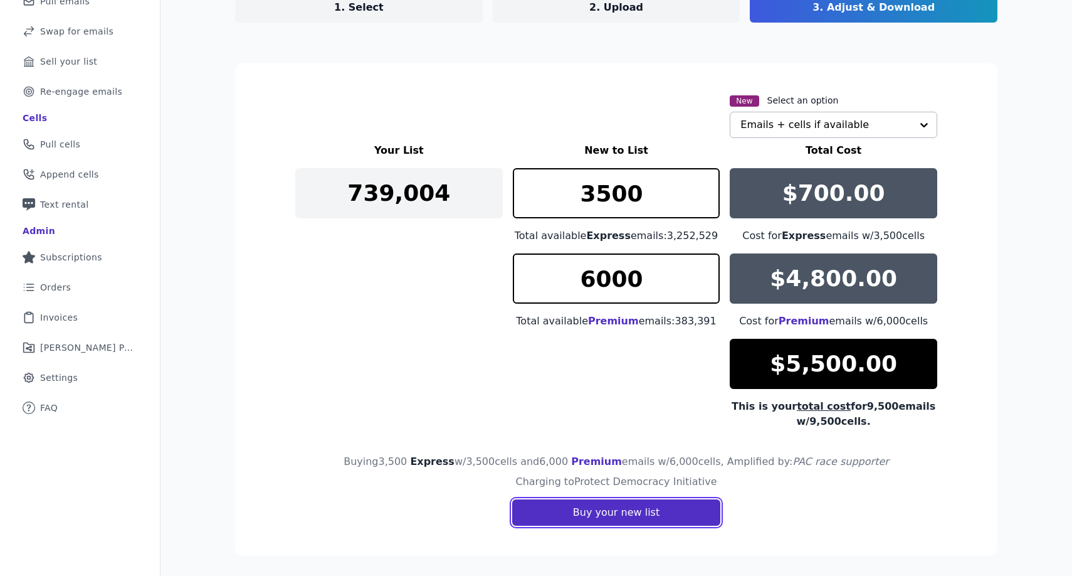
click at [584, 510] on button "Buy your new list" at bounding box center [616, 512] width 208 height 26
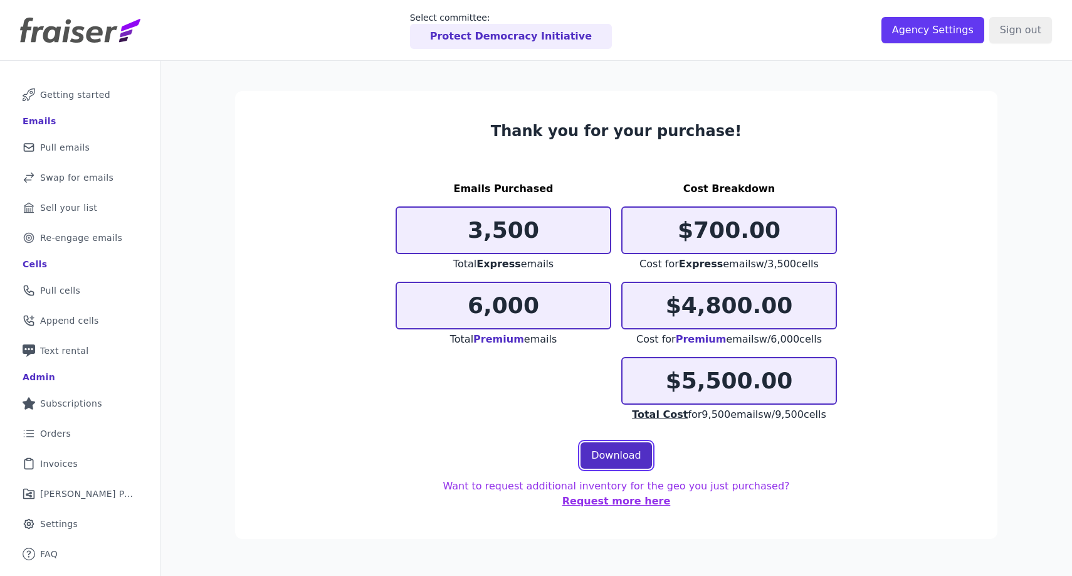
click at [606, 450] on link "Download" at bounding box center [616, 455] width 71 height 26
